Goal: Information Seeking & Learning: Learn about a topic

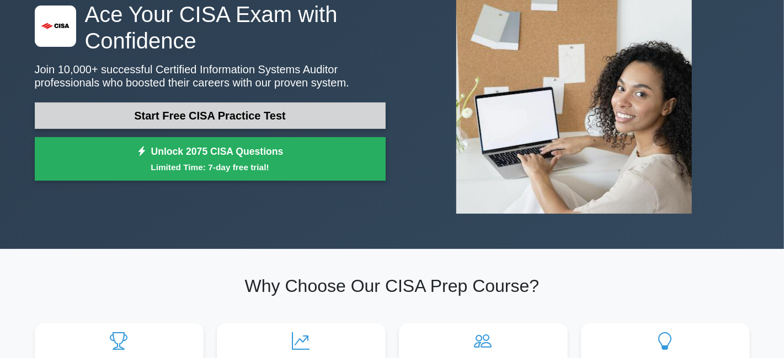
click at [207, 116] on link "Start Free CISA Practice Test" at bounding box center [210, 116] width 351 height 26
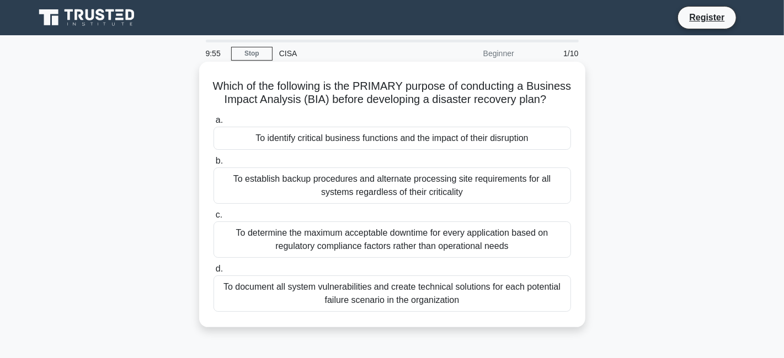
scroll to position [8, 0]
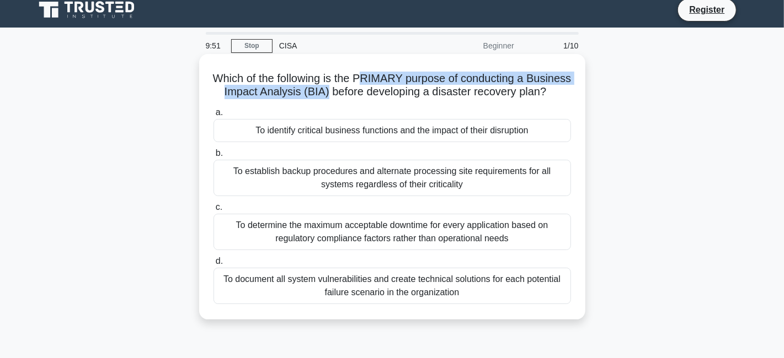
drag, startPoint x: 383, startPoint y: 83, endPoint x: 372, endPoint y: 95, distance: 16.0
click at [372, 95] on h5 "Which of the following is the PRIMARY purpose of conducting a Business Impact A…" at bounding box center [392, 86] width 360 height 28
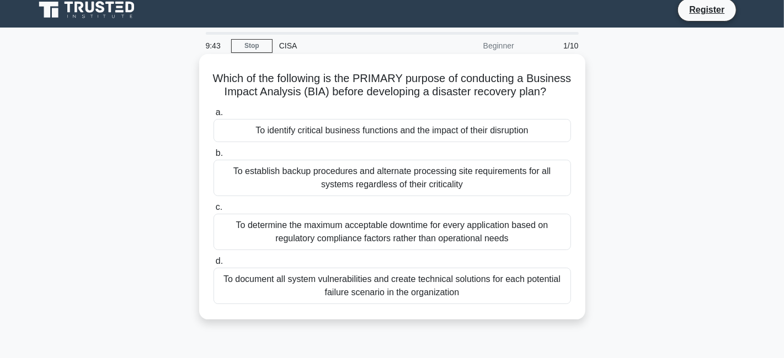
click at [293, 250] on div "To determine the maximum acceptable downtime for every application based on reg…" at bounding box center [391, 232] width 357 height 36
click at [213, 211] on input "c. To determine the maximum acceptable downtime for every application based on …" at bounding box center [213, 207] width 0 height 7
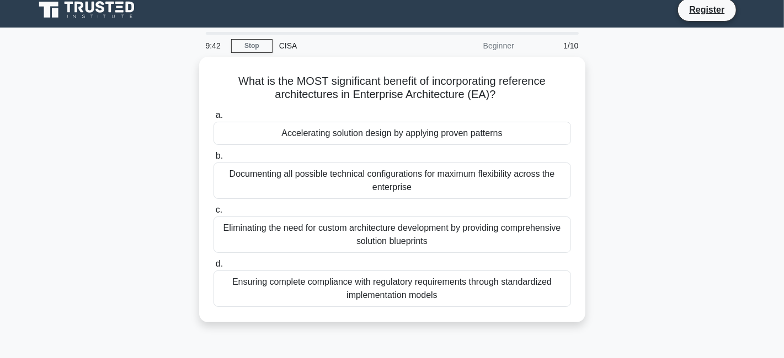
scroll to position [0, 0]
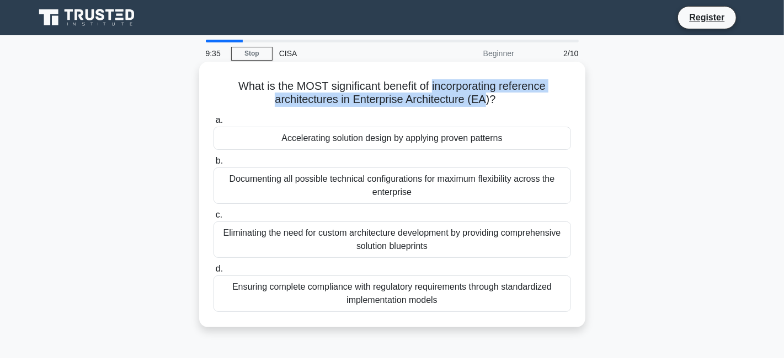
drag, startPoint x: 431, startPoint y: 87, endPoint x: 486, endPoint y: 108, distance: 58.7
click at [486, 108] on div "What is the MOST significant benefit of incorporating reference architectures i…" at bounding box center [391, 194] width 377 height 257
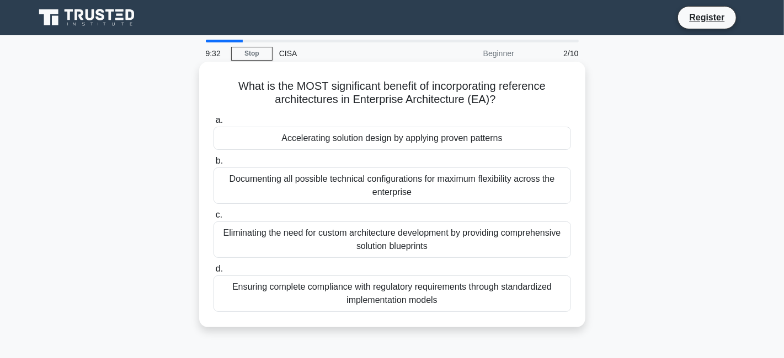
click at [411, 183] on div "Documenting all possible technical configurations for maximum flexibility acros…" at bounding box center [391, 186] width 357 height 36
click at [213, 165] on input "b. Documenting all possible technical configurations for maximum flexibility ac…" at bounding box center [213, 161] width 0 height 7
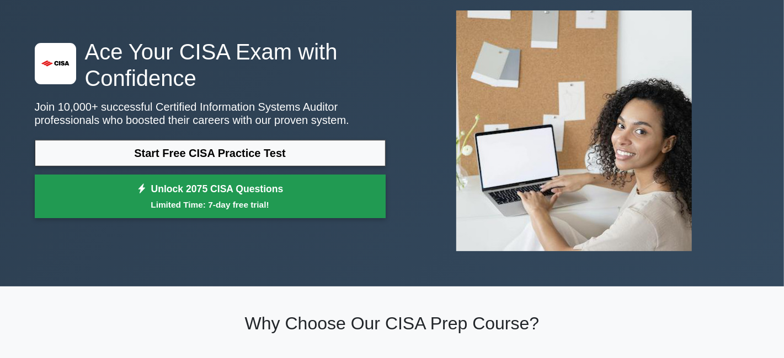
click at [228, 187] on link "Unlock 2075 CISA Questions Limited Time: 7-day free trial!" at bounding box center [210, 197] width 351 height 44
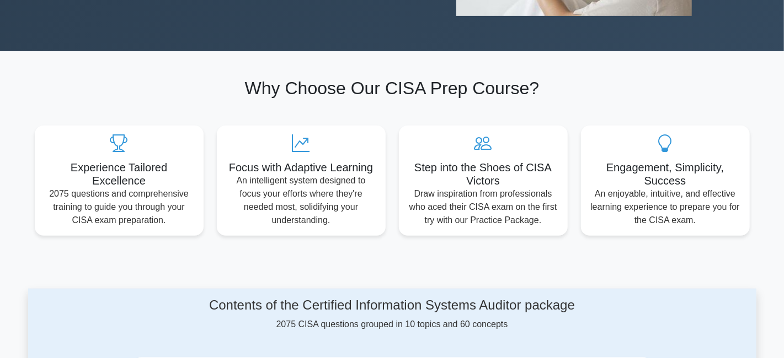
scroll to position [296, 0]
